Goal: Check status: Check status

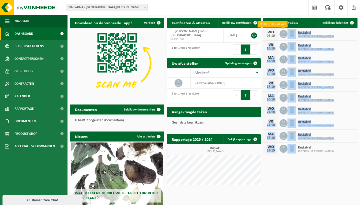
drag, startPoint x: 286, startPoint y: 166, endPoint x: 280, endPoint y: 34, distance: 131.4
click at [280, 34] on div "Download nu de Vanheede+ app! Verberg Certificaten & attesten Bekijk uw certifi…" at bounding box center [214, 122] width 290 height 215
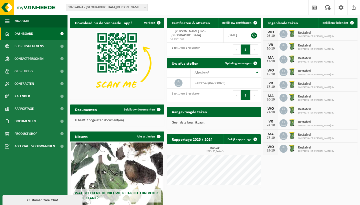
click at [330, 161] on div "Download nu de Vanheede+ app! Verberg Certificaten & attesten Bekijk uw certifi…" at bounding box center [214, 122] width 290 height 215
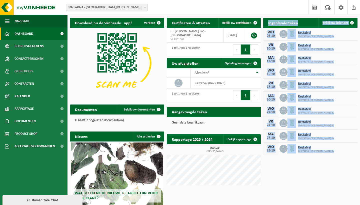
drag, startPoint x: 330, startPoint y: 161, endPoint x: 269, endPoint y: 24, distance: 150.3
click at [269, 24] on div "Download nu de Vanheede+ app! Verberg Certificaten & attesten Bekijk uw certifi…" at bounding box center [214, 122] width 290 height 215
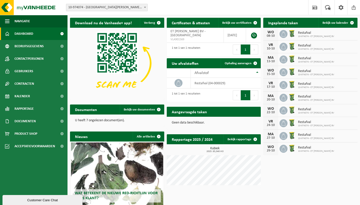
click at [321, 164] on div "Download nu de Vanheede+ app! Verberg Certificaten & attesten Bekijk uw certifi…" at bounding box center [214, 122] width 290 height 215
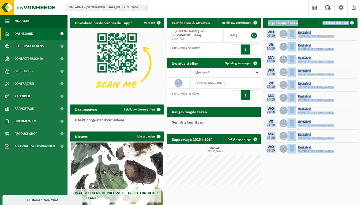
drag, startPoint x: 328, startPoint y: 154, endPoint x: 267, endPoint y: 23, distance: 144.5
click at [267, 23] on div "Ingeplande taken Bekijk uw kalender [DATE] Restafval 10-974074 - ET [PERSON_NAM…" at bounding box center [310, 86] width 97 height 142
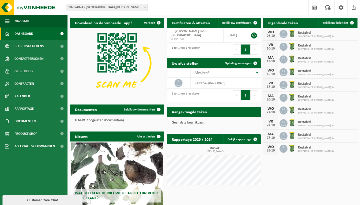
click at [328, 165] on div "Download nu de Vanheede+ app! Verberg Certificaten & attesten Bekijk uw certifi…" at bounding box center [214, 122] width 290 height 215
click at [330, 160] on div "Download nu de Vanheede+ app! Verberg Certificaten & attesten Bekijk uw certifi…" at bounding box center [214, 122] width 290 height 215
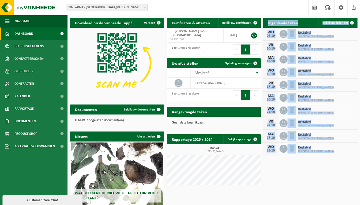
drag, startPoint x: 331, startPoint y: 160, endPoint x: 266, endPoint y: 25, distance: 150.1
click at [266, 25] on div "Download nu de Vanheede+ app! Verberg Certificaten & attesten Bekijk uw certifi…" at bounding box center [214, 122] width 290 height 215
click at [343, 154] on div "[DATE] Restafval 10-974074 - ET [PERSON_NAME] BV" at bounding box center [310, 149] width 94 height 13
drag, startPoint x: 343, startPoint y: 154, endPoint x: 269, endPoint y: 18, distance: 154.4
click at [269, 18] on div "Ingeplande taken Bekijk uw kalender [DATE] Restafval 10-974074 - ET [PERSON_NAM…" at bounding box center [310, 86] width 97 height 142
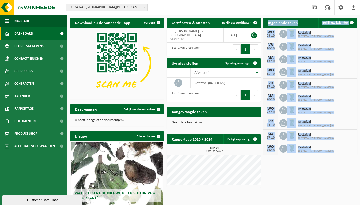
click at [346, 154] on div "[DATE] Restafval 10-974074 - ET [PERSON_NAME] BV" at bounding box center [310, 149] width 94 height 13
drag, startPoint x: 346, startPoint y: 153, endPoint x: 269, endPoint y: 20, distance: 153.0
click at [269, 20] on div "Ingeplande taken Bekijk uw kalender [DATE] Restafval 10-974074 - ET [PERSON_NAM…" at bounding box center [310, 86] width 97 height 142
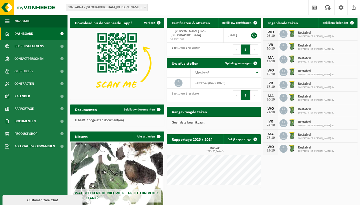
click at [337, 154] on div "[DATE] Restafval 10-974074 - ET [PERSON_NAME] BV" at bounding box center [310, 149] width 94 height 13
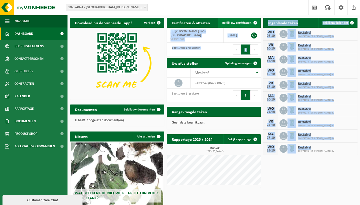
drag, startPoint x: 340, startPoint y: 148, endPoint x: 251, endPoint y: 18, distance: 157.6
click at [251, 18] on div "Download nu de Vanheede+ app! Verberg Certificaten & attesten Bekijk uw certifi…" at bounding box center [214, 122] width 290 height 215
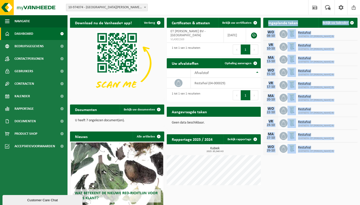
drag, startPoint x: 343, startPoint y: 151, endPoint x: 268, endPoint y: 20, distance: 151.0
click at [268, 20] on div "Ingeplande taken Bekijk uw kalender [DATE] Restafval 10-974074 - ET [PERSON_NAM…" at bounding box center [310, 86] width 97 height 142
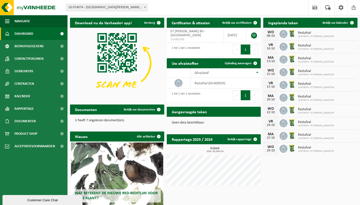
click at [328, 179] on div "Download nu de Vanheede+ app! Verberg Certificaten & attesten Bekijk uw certifi…" at bounding box center [214, 122] width 290 height 215
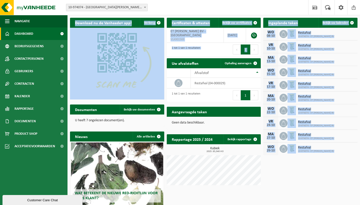
drag, startPoint x: 332, startPoint y: 166, endPoint x: 105, endPoint y: -19, distance: 293.1
click at [105, 0] on html "Vestiging: 10-974074 - ET [PERSON_NAME] BV - [GEOGRAPHIC_DATA] 10-974074 - ET […" at bounding box center [180, 102] width 360 height 205
click at [322, 182] on div "Download nu de Vanheede+ app! Verberg Certificaten & attesten Bekijk uw certifi…" at bounding box center [214, 122] width 290 height 215
